Goal: Navigation & Orientation: Find specific page/section

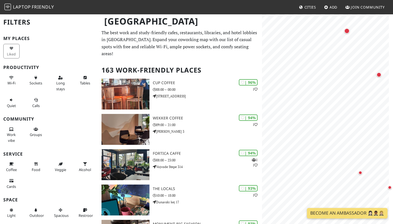
click at [390, 96] on div "© OpenStreetMap contributors | MapLibre" at bounding box center [327, 126] width 131 height 224
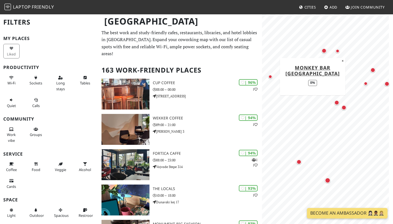
click at [271, 77] on div "Map marker" at bounding box center [270, 77] width 4 height 4
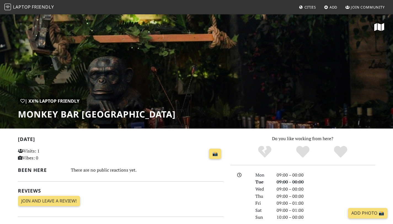
click at [44, 5] on span "Friendly" at bounding box center [43, 7] width 22 height 6
